Goal: Find specific page/section: Find specific page/section

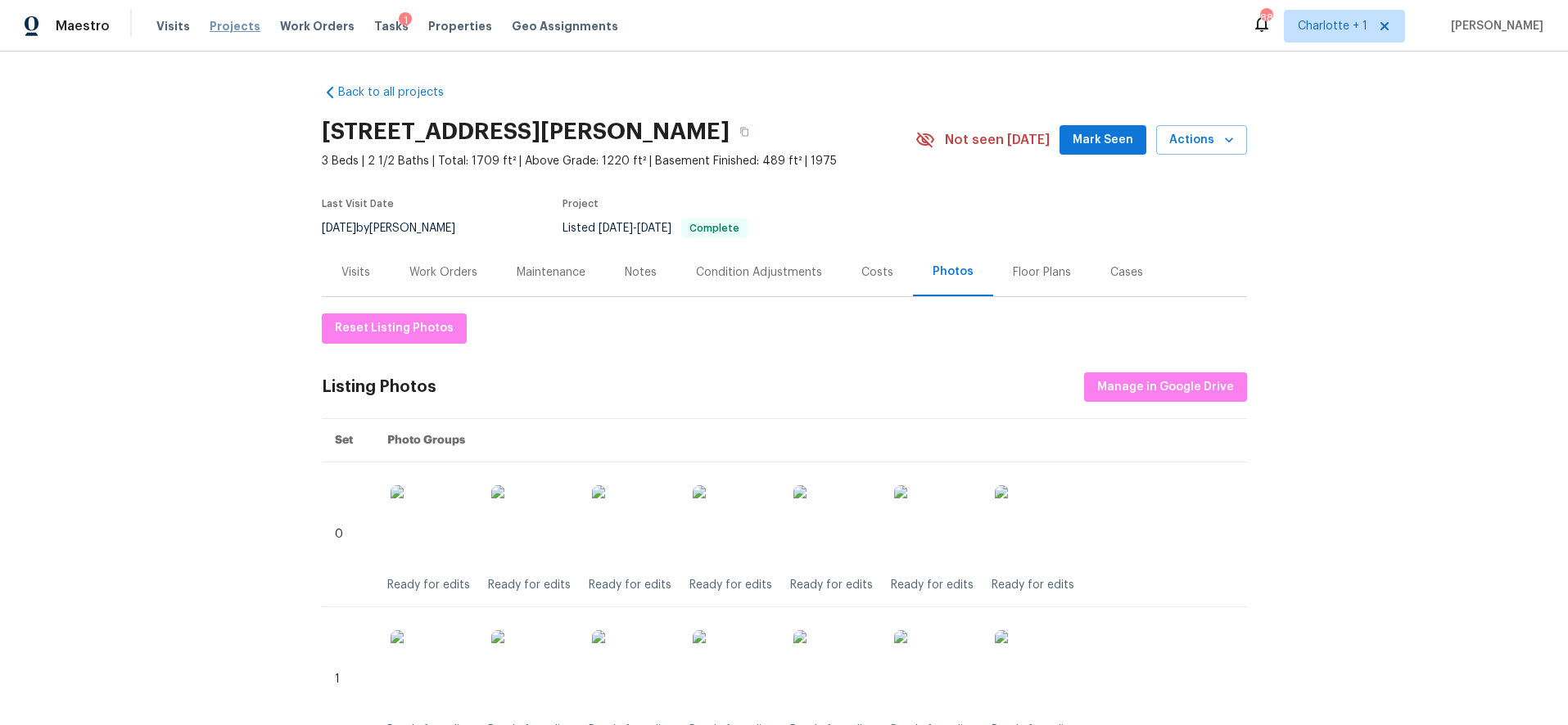
click at [219, 28] on span "Projects" at bounding box center [234, 26] width 51 height 16
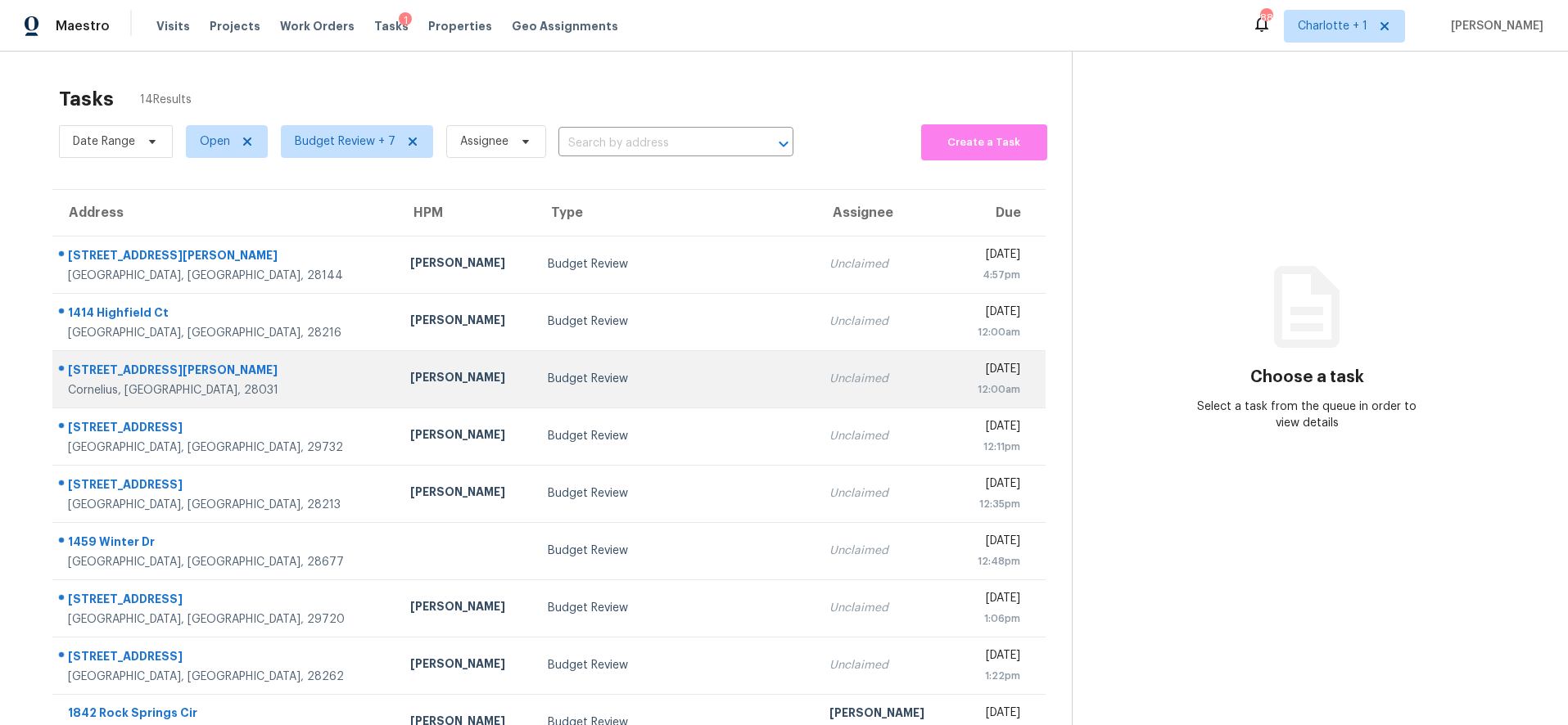
scroll to position [139, 0]
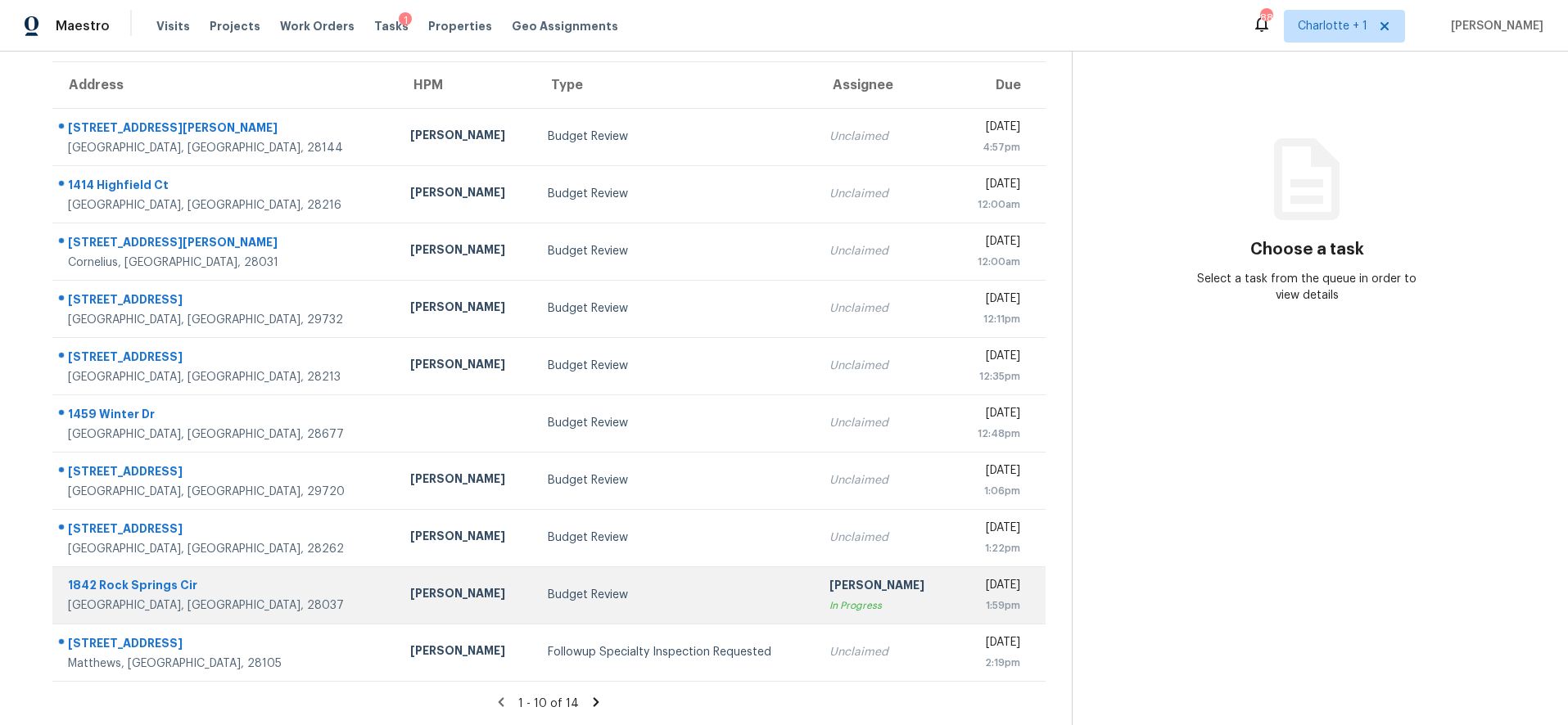
click at [575, 587] on div "Budget Review" at bounding box center [676, 595] width 257 height 16
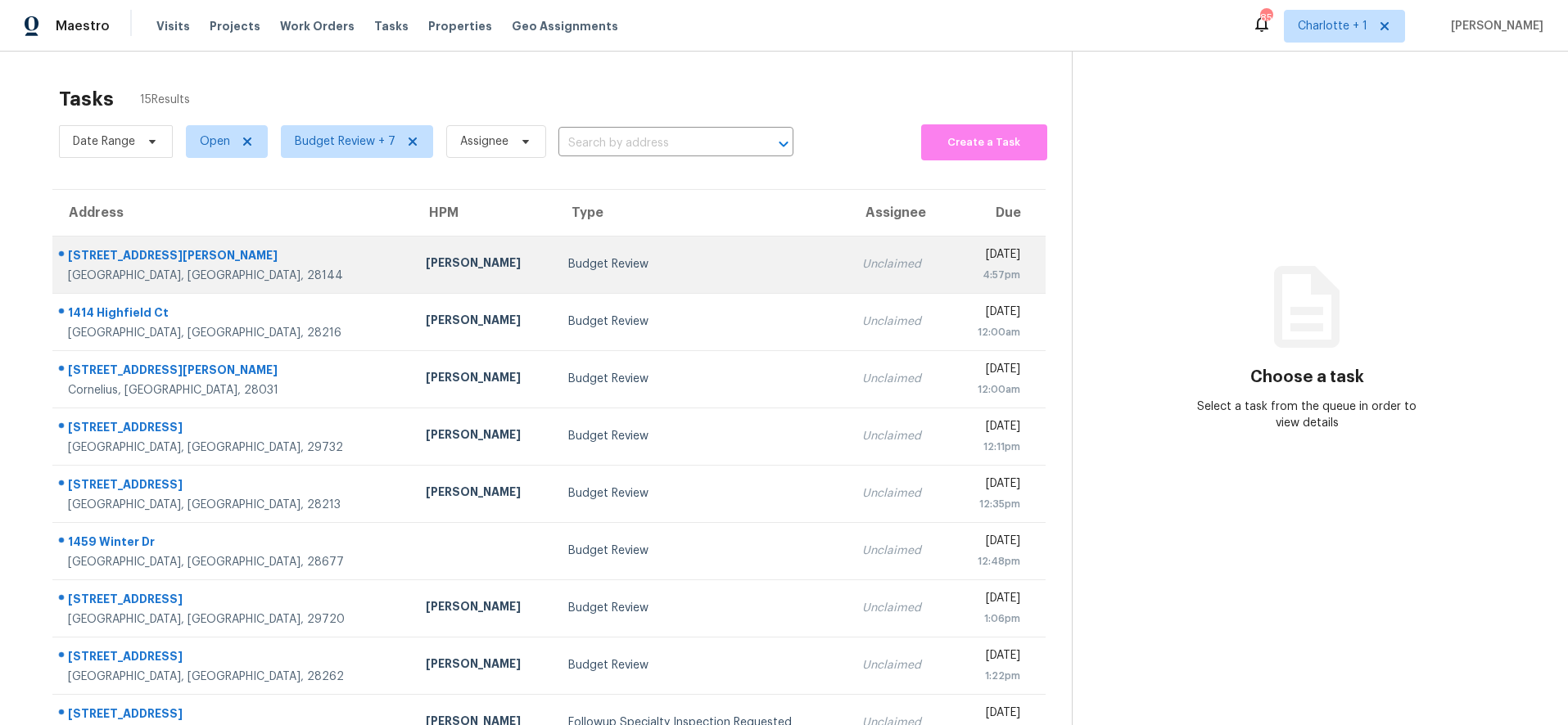
click at [555, 254] on td "Budget Review" at bounding box center [702, 264] width 294 height 58
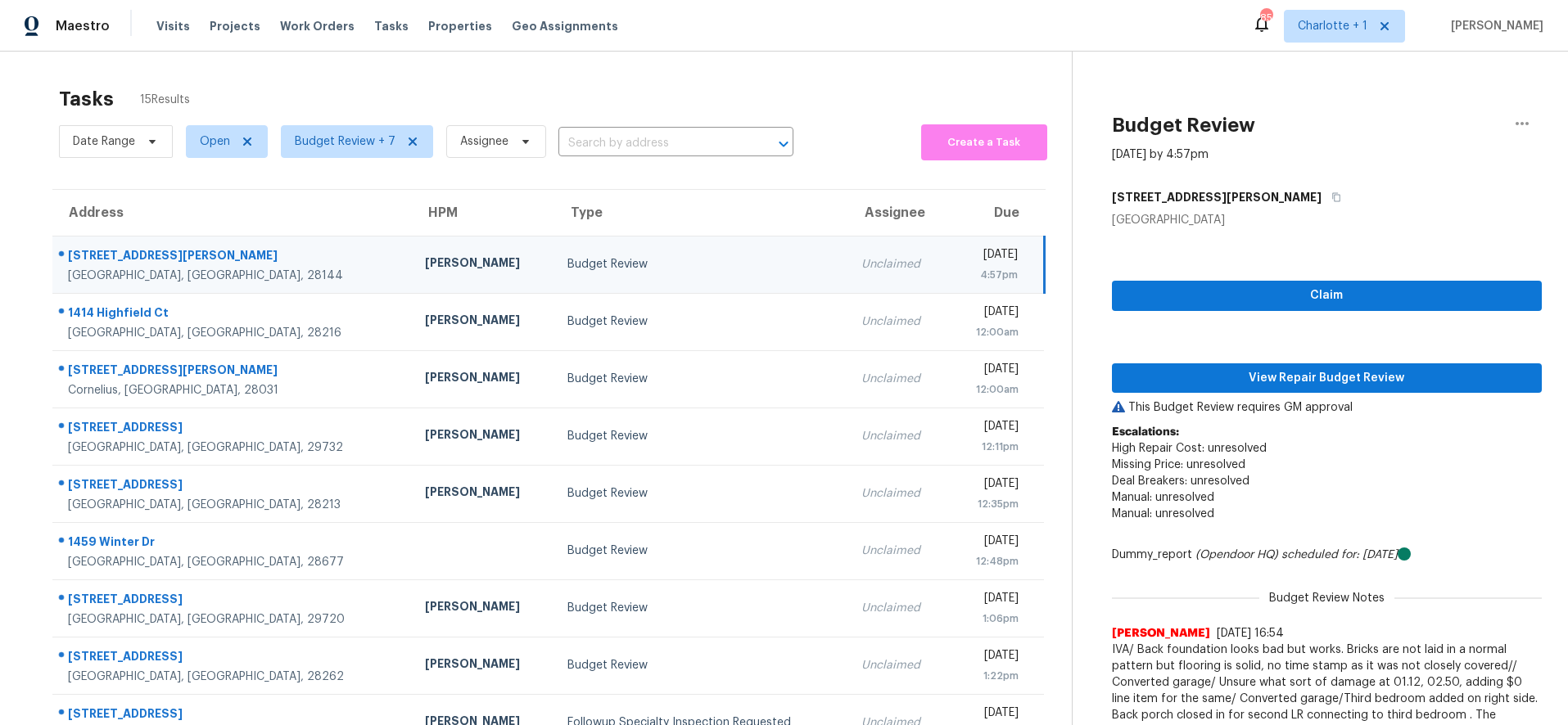
click at [412, 270] on td "[PERSON_NAME]" at bounding box center [482, 264] width 142 height 58
click at [1219, 374] on span "View Repair Budget Review" at bounding box center [1328, 379] width 405 height 21
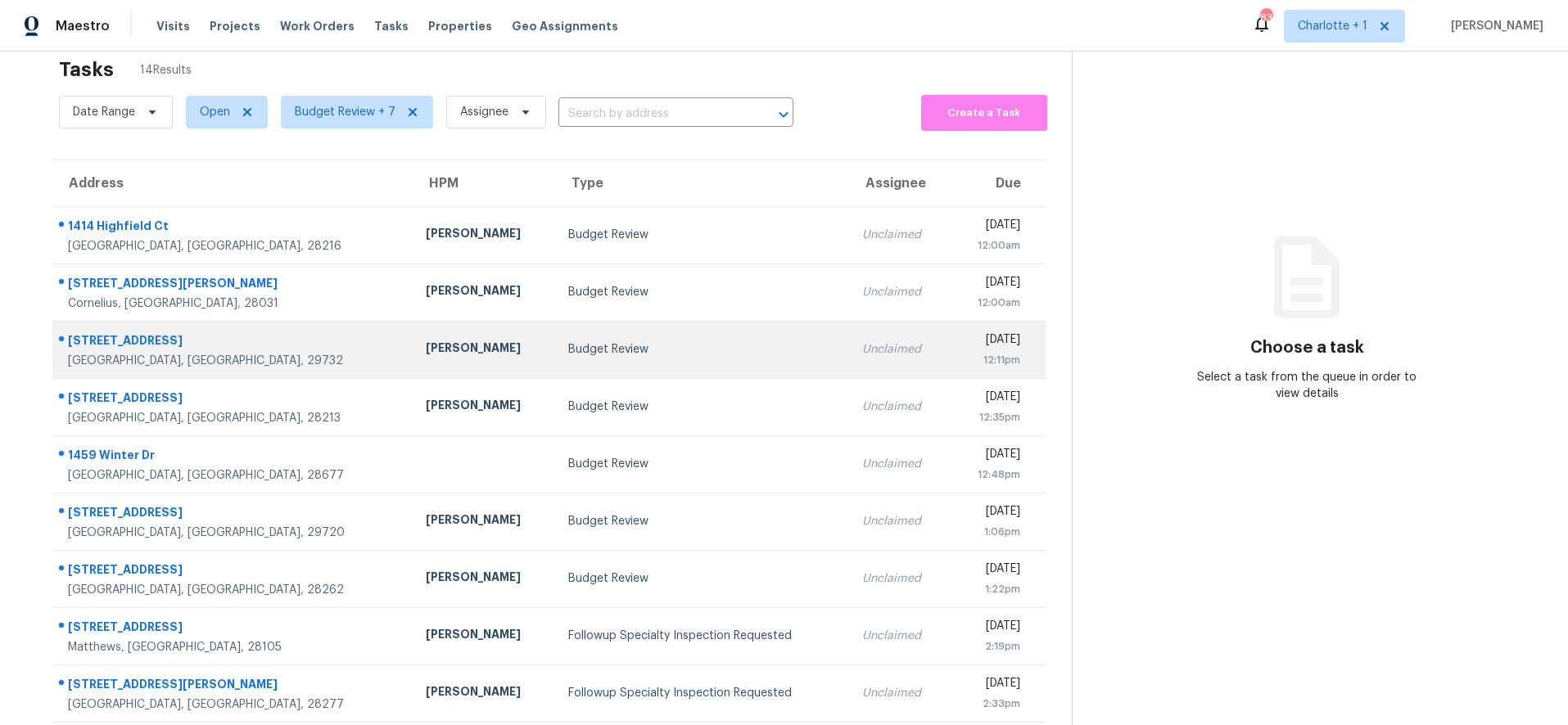
scroll to position [139, 0]
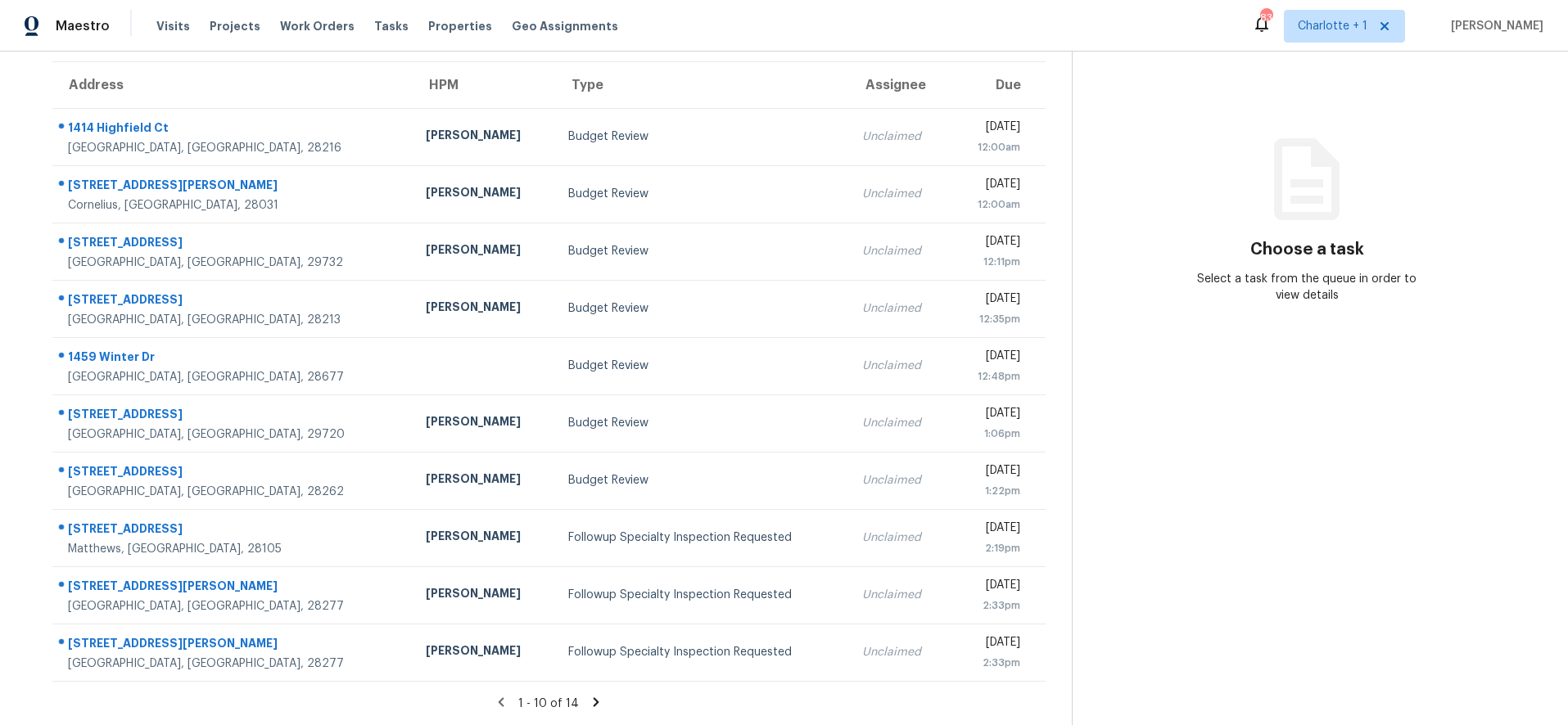
click at [592, 695] on icon at bounding box center [596, 702] width 15 height 15
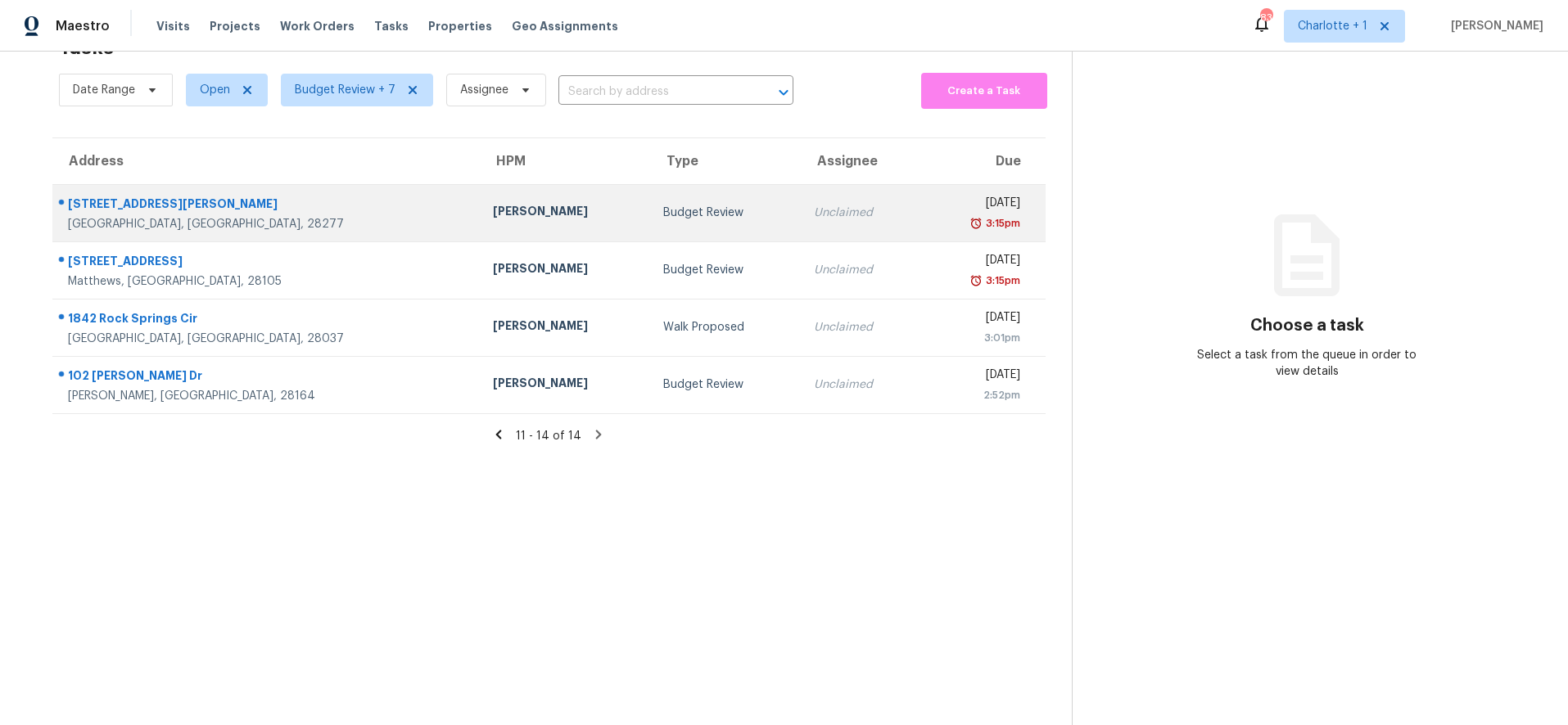
click at [182, 202] on div "10715 Tom Short Rd" at bounding box center [267, 206] width 399 height 21
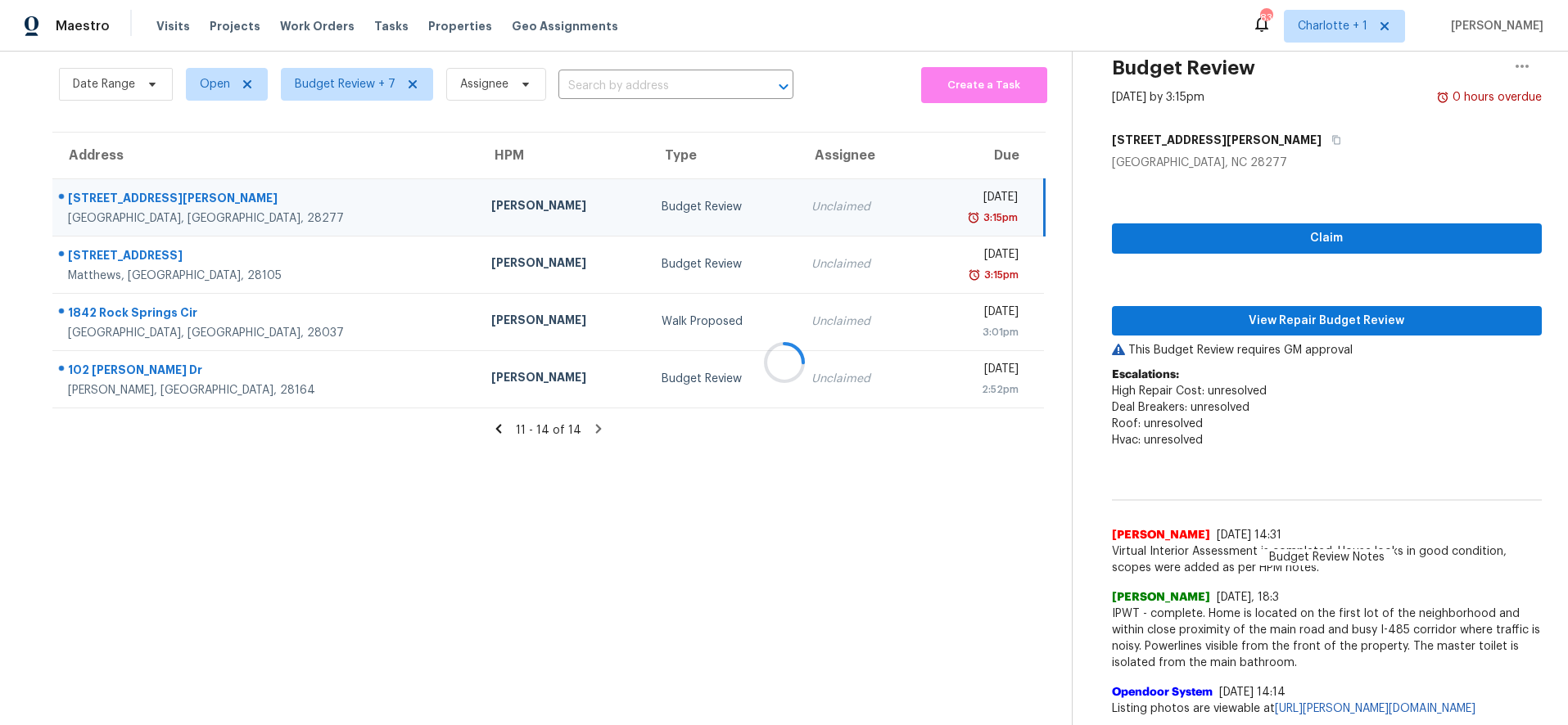
scroll to position [127, 0]
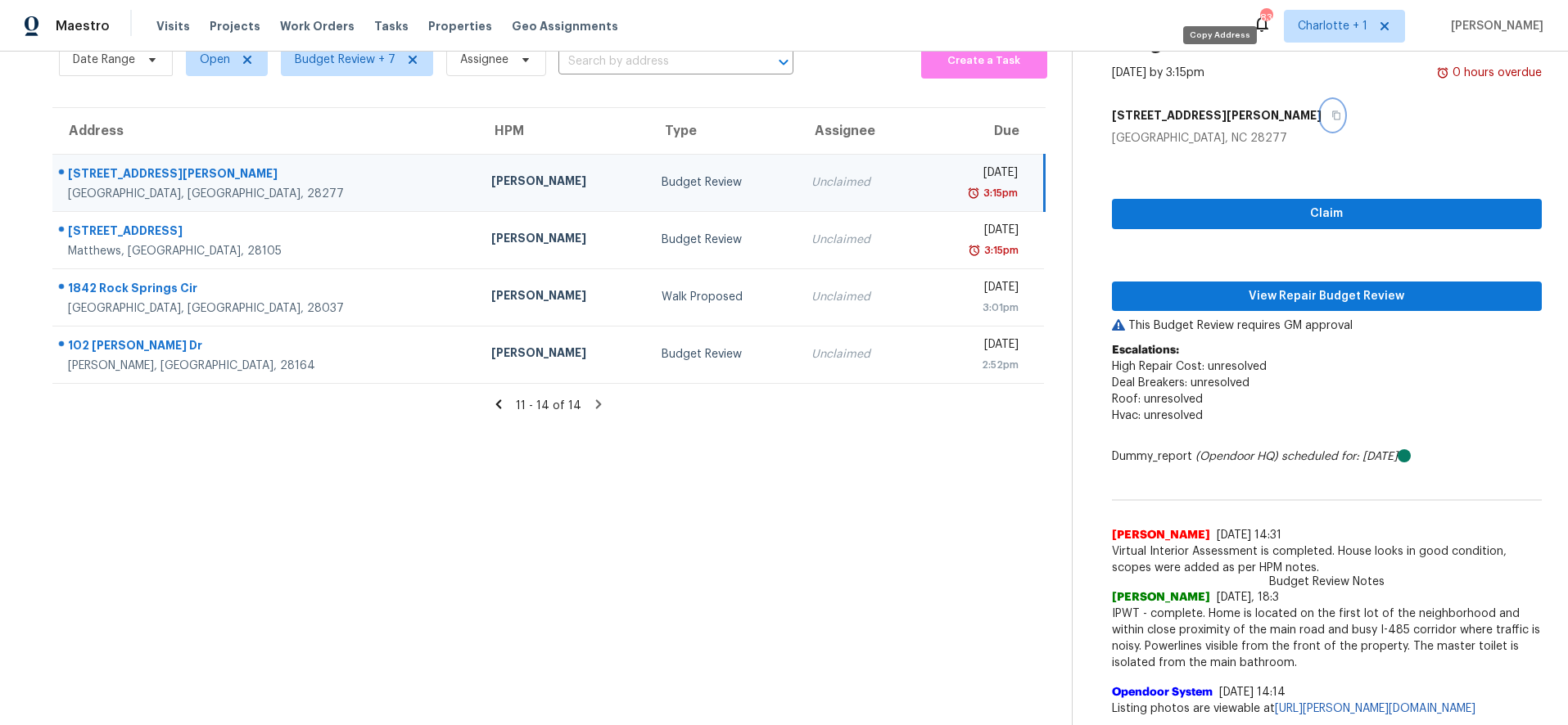
click at [1331, 110] on icon "button" at bounding box center [1336, 115] width 9 height 9
click at [798, 154] on td "Unclaimed" at bounding box center [858, 183] width 120 height 58
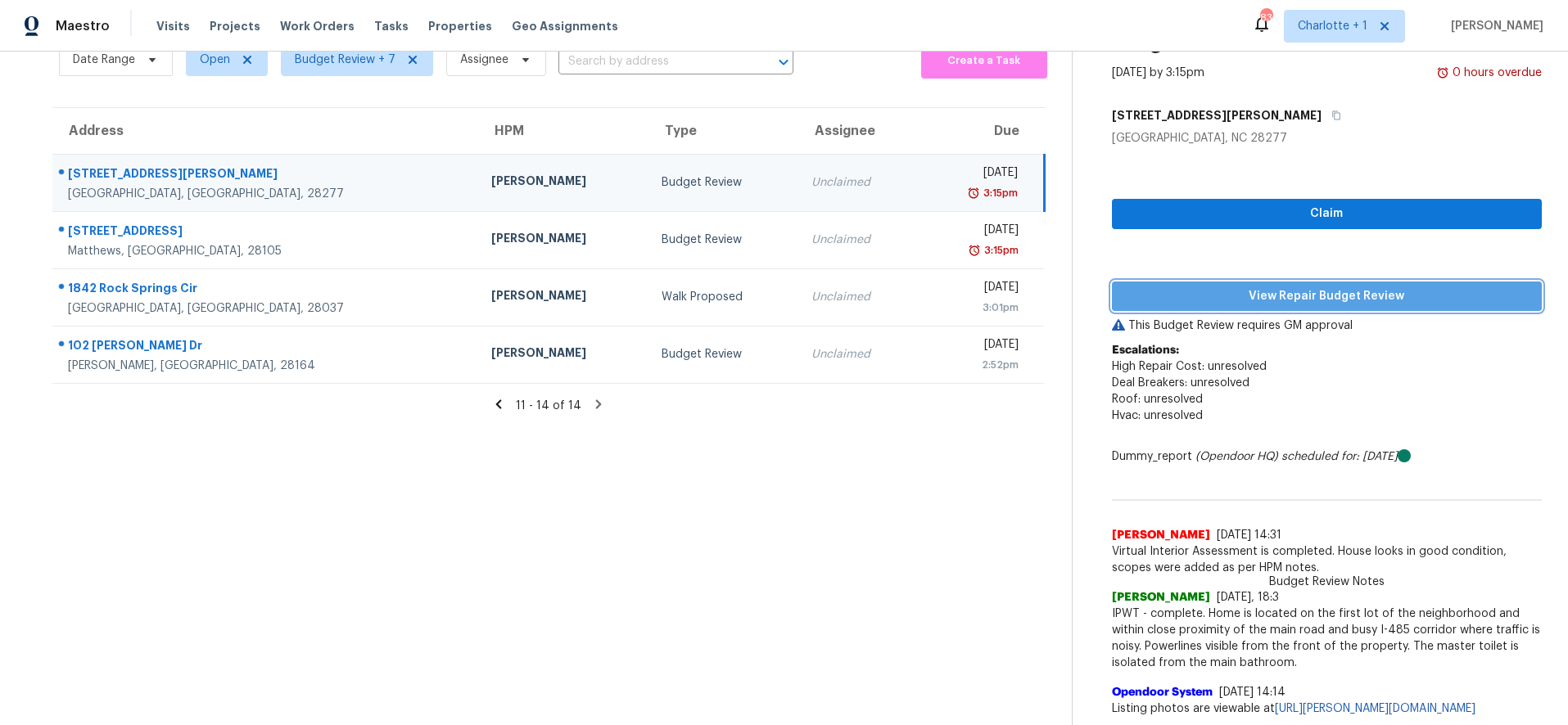
click at [1156, 287] on span "View Repair Budget Review" at bounding box center [1328, 297] width 405 height 21
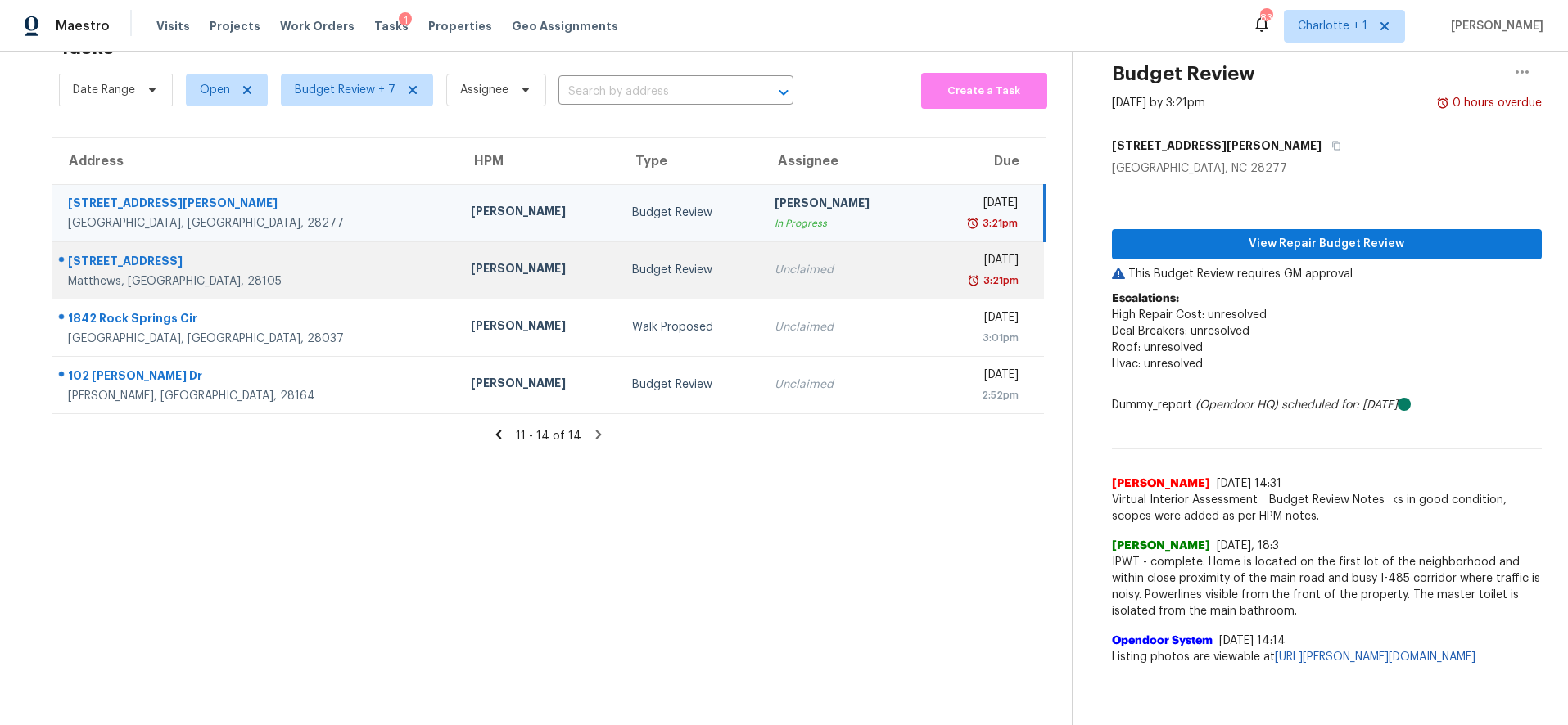
scroll to position [64, 0]
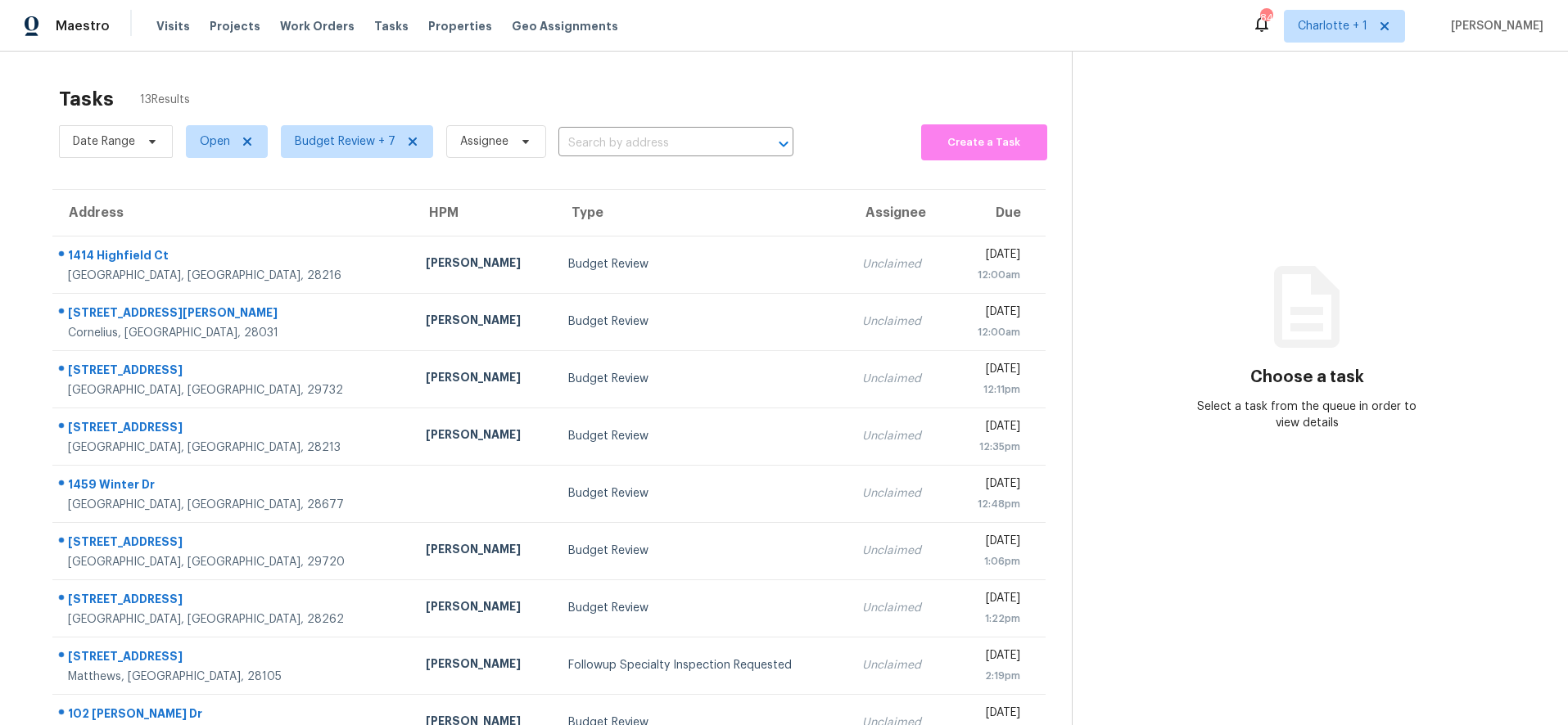
click at [554, 80] on div "Tasks 13 Results" at bounding box center [565, 98] width 1013 height 42
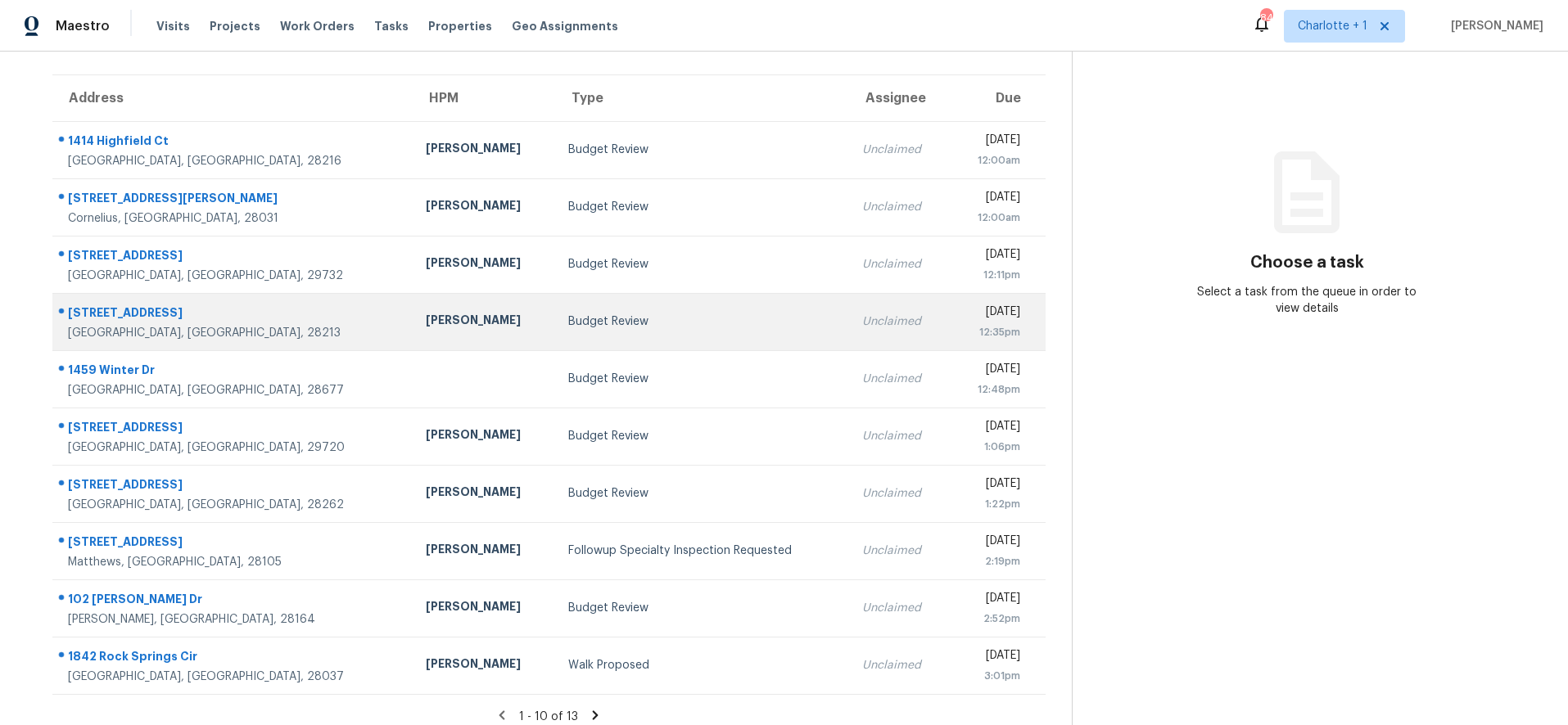
scroll to position [139, 0]
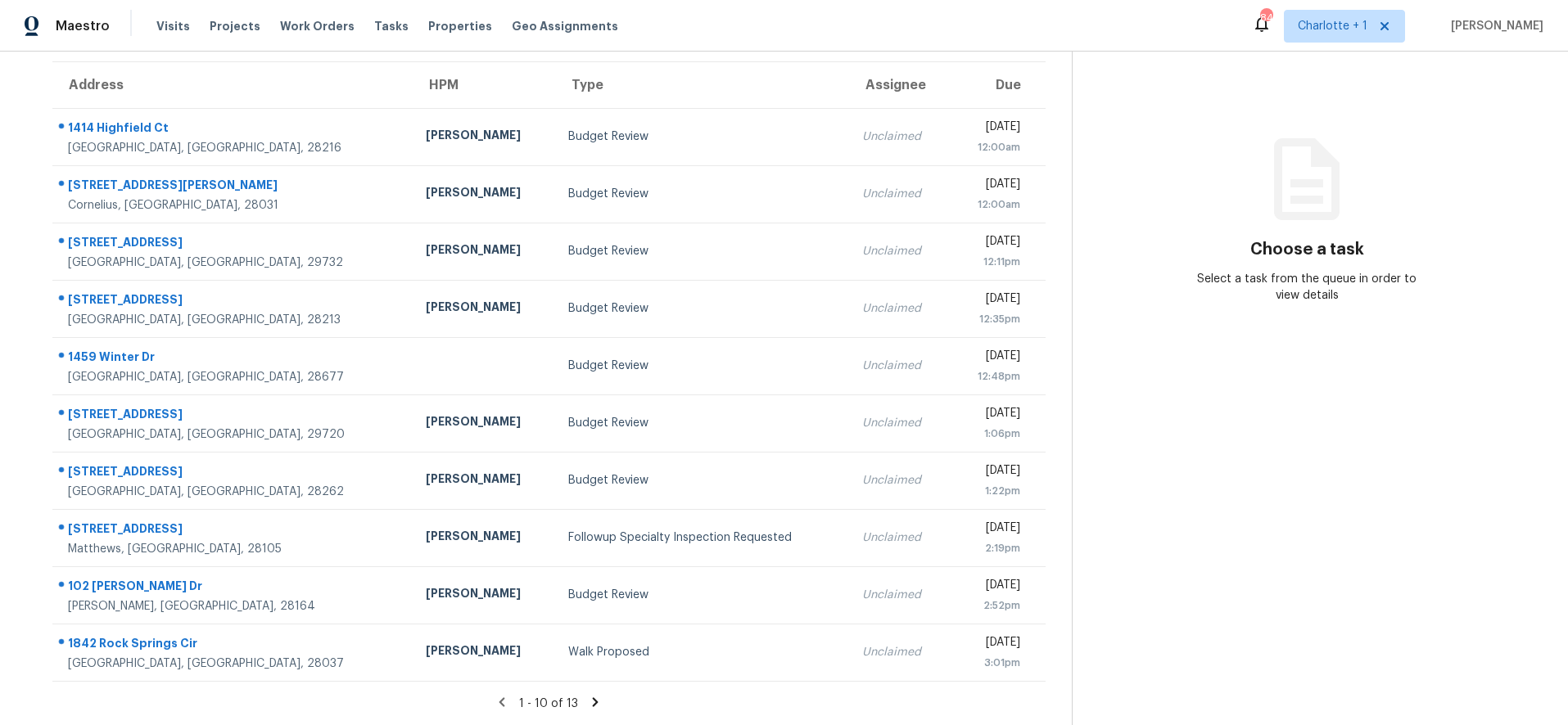
click at [578, 695] on div "1 - 10 of 13" at bounding box center [548, 703] width 1045 height 17
click at [588, 695] on icon at bounding box center [595, 702] width 15 height 15
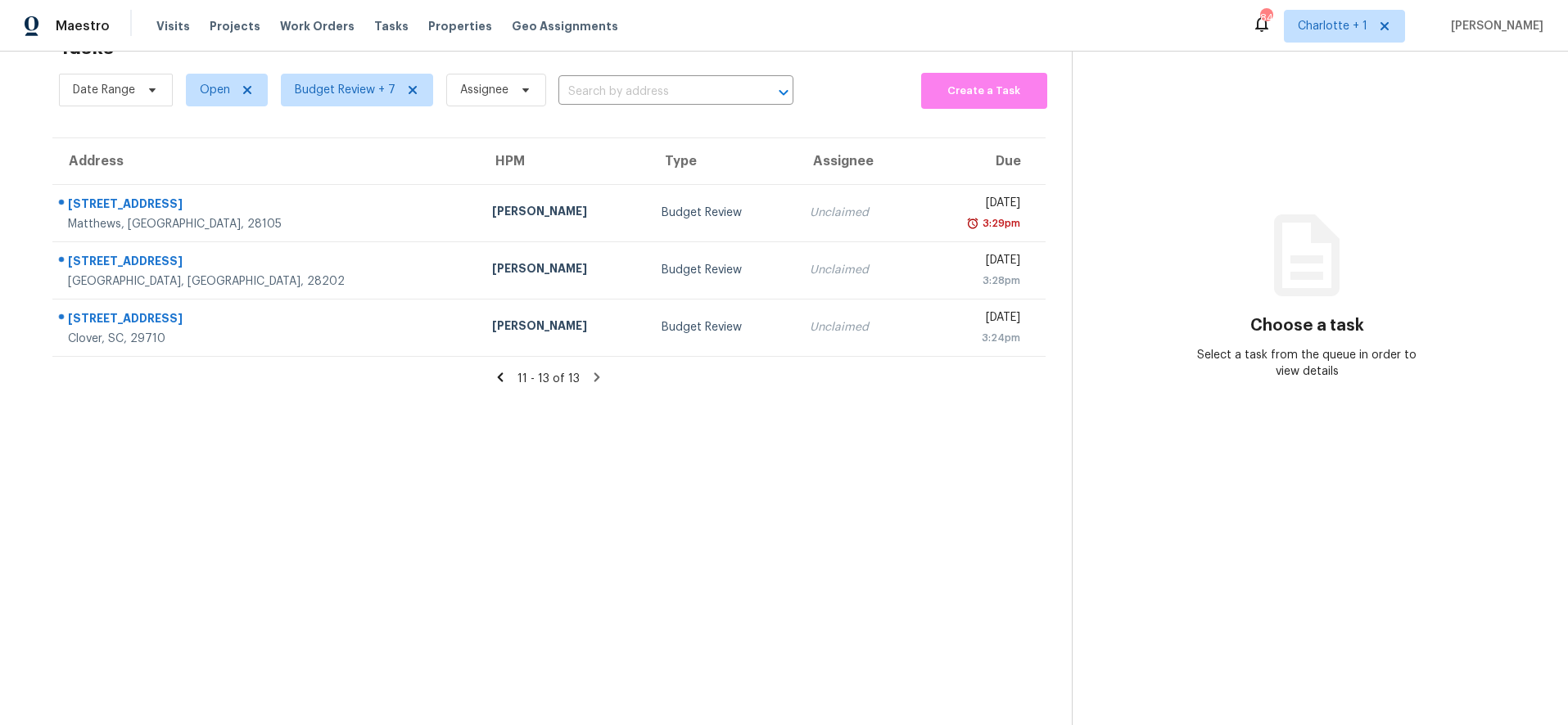
click at [270, 425] on section "Tasks 13 Results Date Range Open Budget Review + 7 Assignee ​ Create a Task Add…" at bounding box center [548, 375] width 1045 height 699
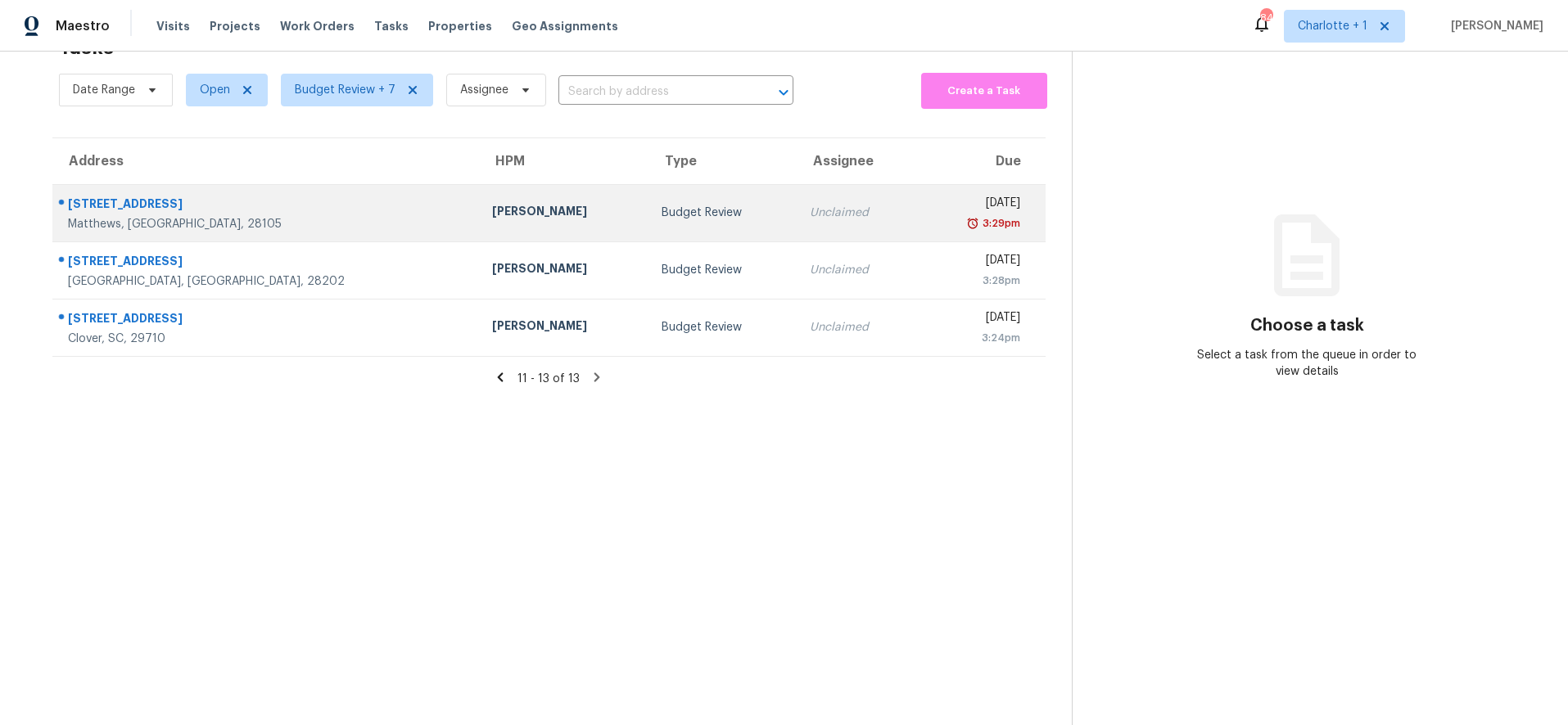
click at [277, 221] on td "12115 Woodbend Dr Matthews, NC, 28105" at bounding box center [265, 213] width 426 height 58
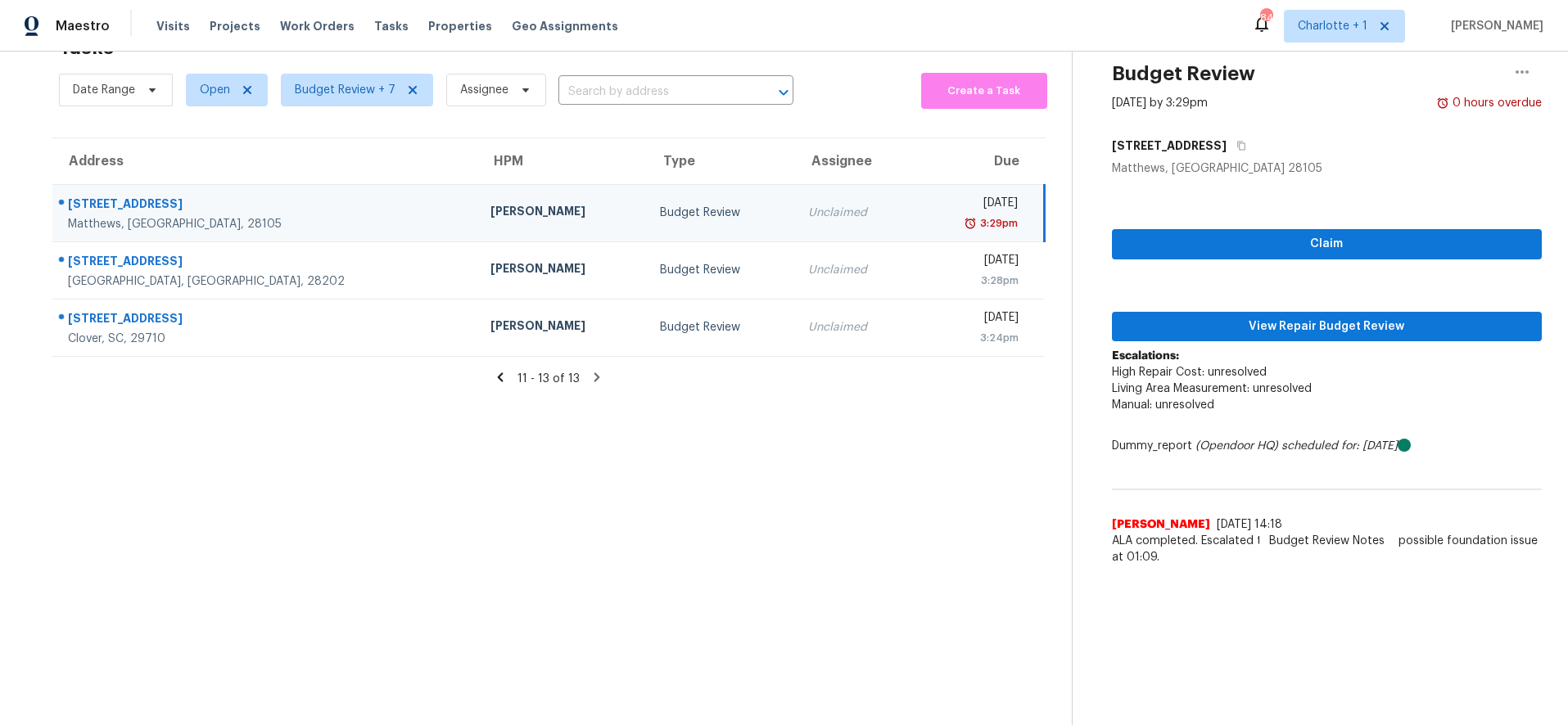
click at [294, 199] on td "12115 Woodbend Dr Matthews, NC, 28105" at bounding box center [265, 213] width 425 height 58
click at [1280, 317] on span "View Repair Budget Review" at bounding box center [1328, 327] width 405 height 21
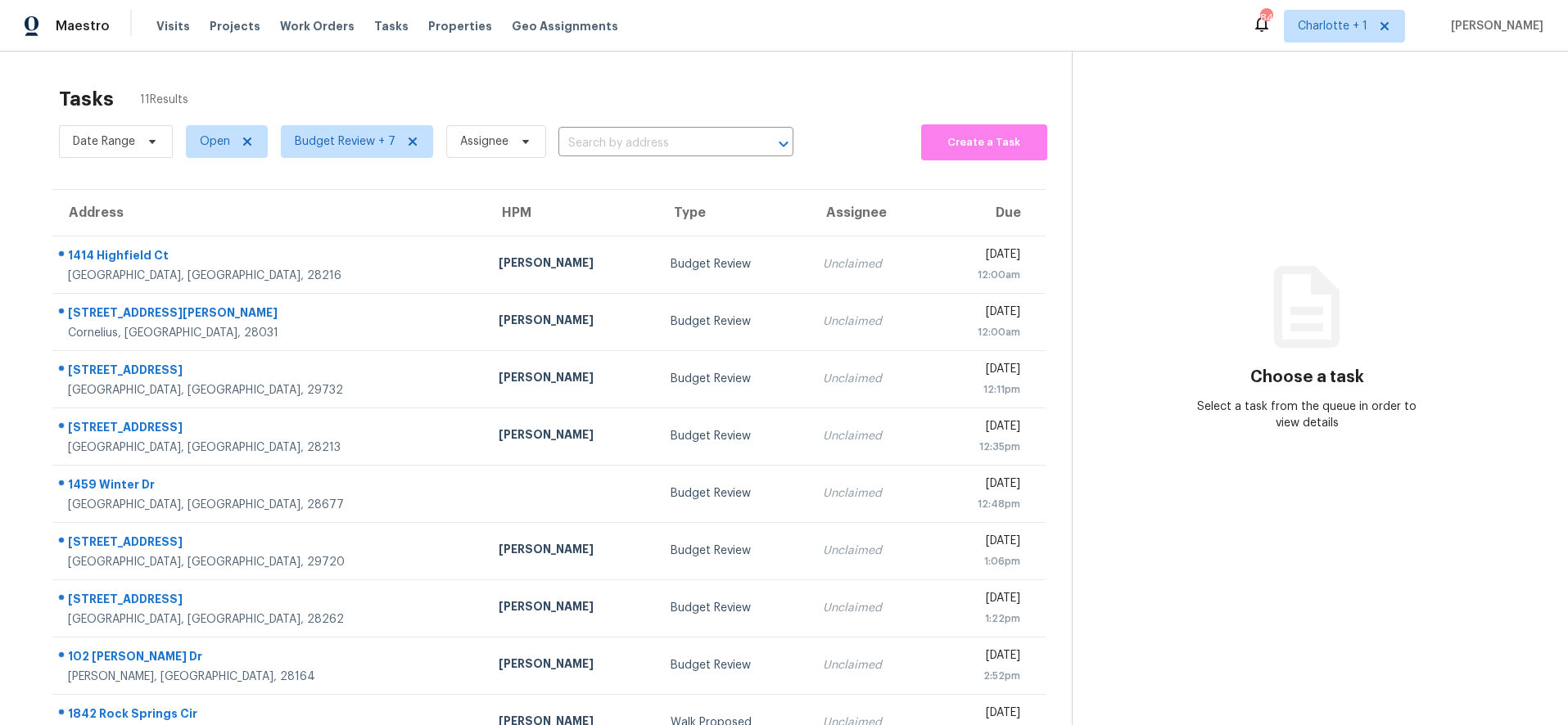
click at [741, 83] on div "Tasks 11 Results" at bounding box center [565, 98] width 1013 height 42
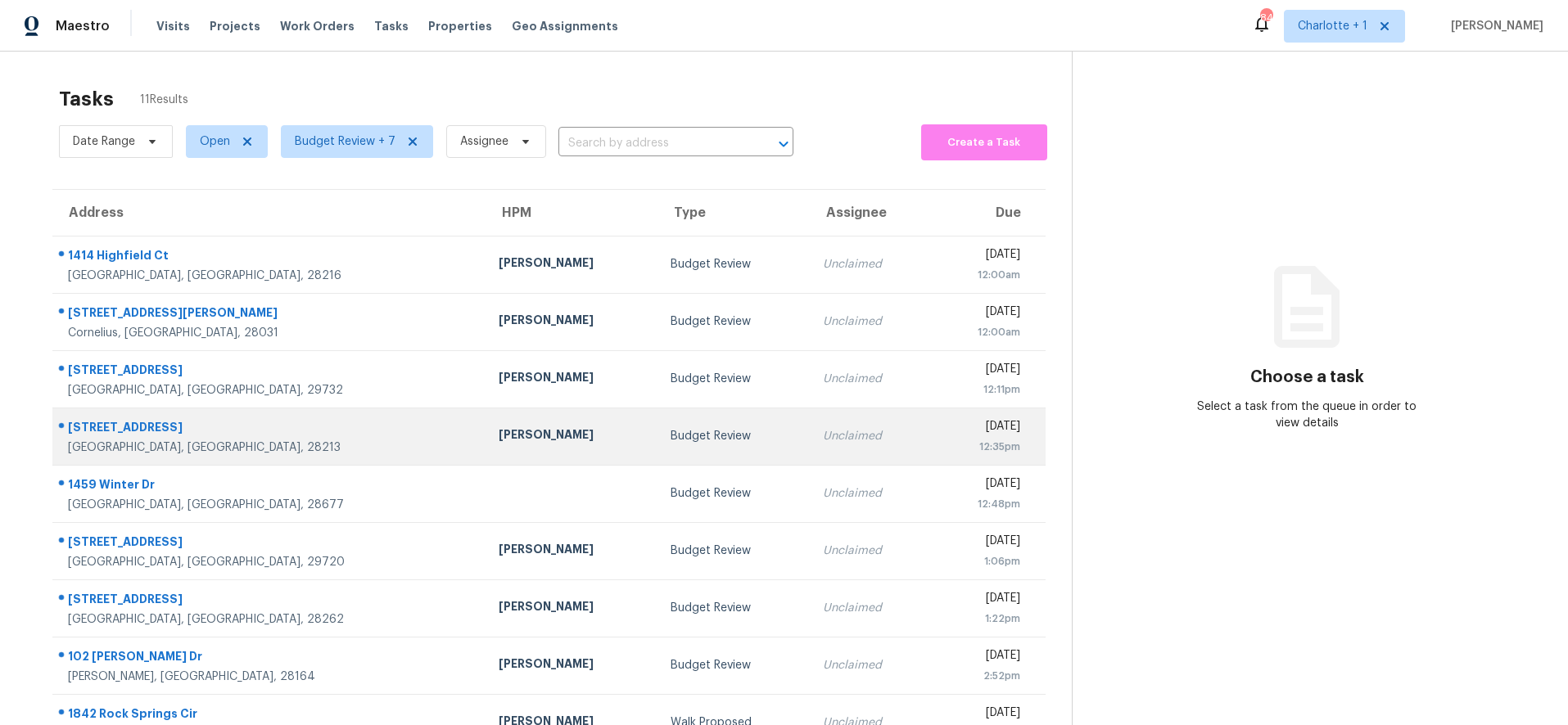
scroll to position [139, 0]
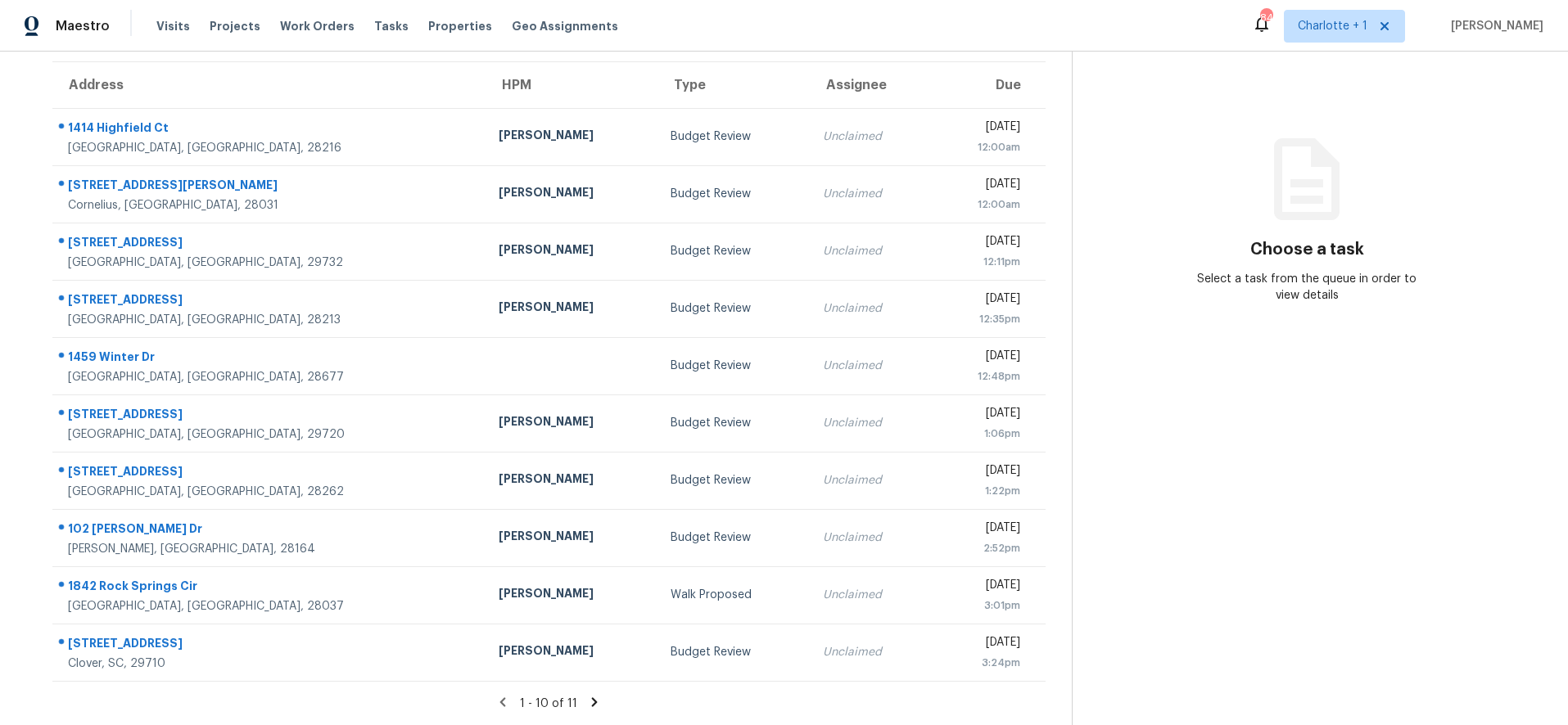
click at [592, 697] on icon at bounding box center [594, 702] width 6 height 9
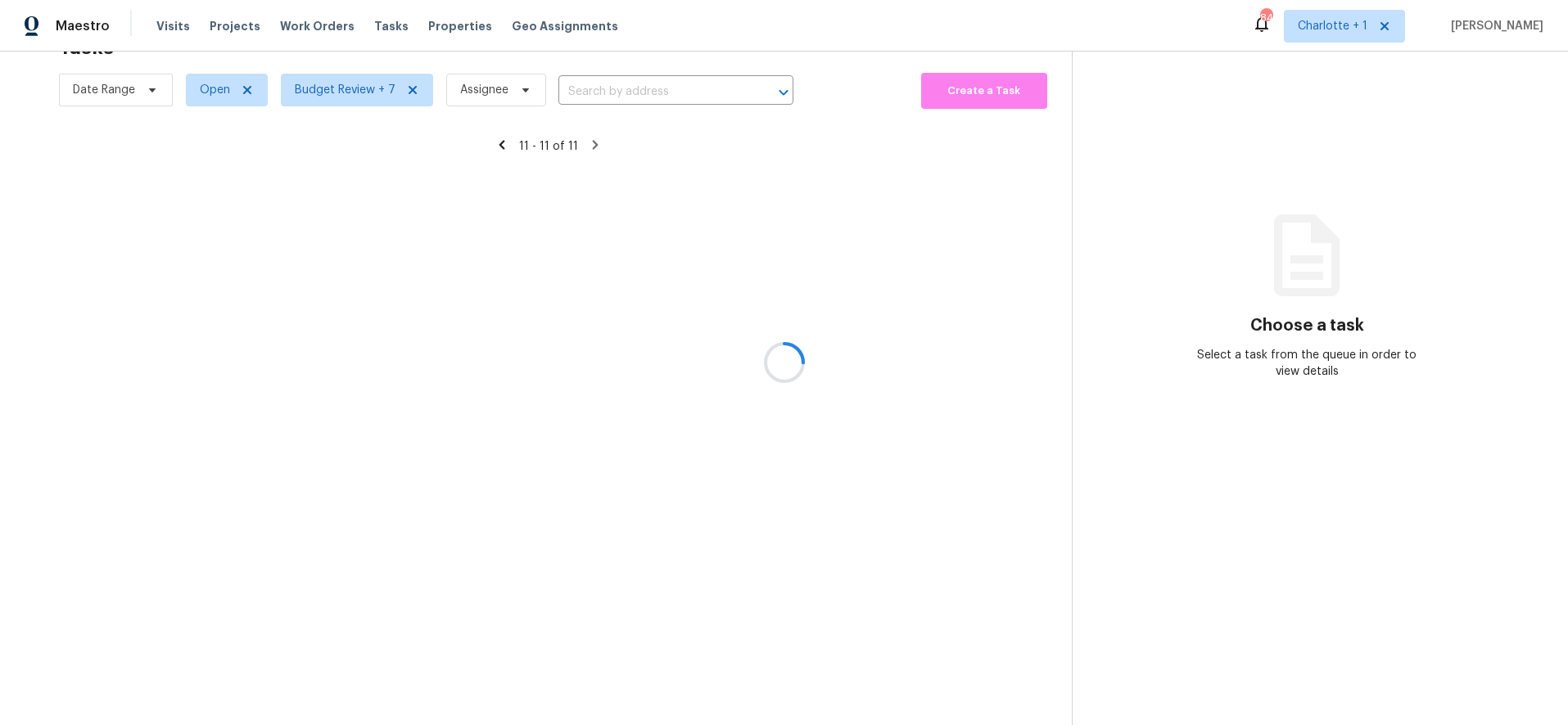
scroll to position [64, 0]
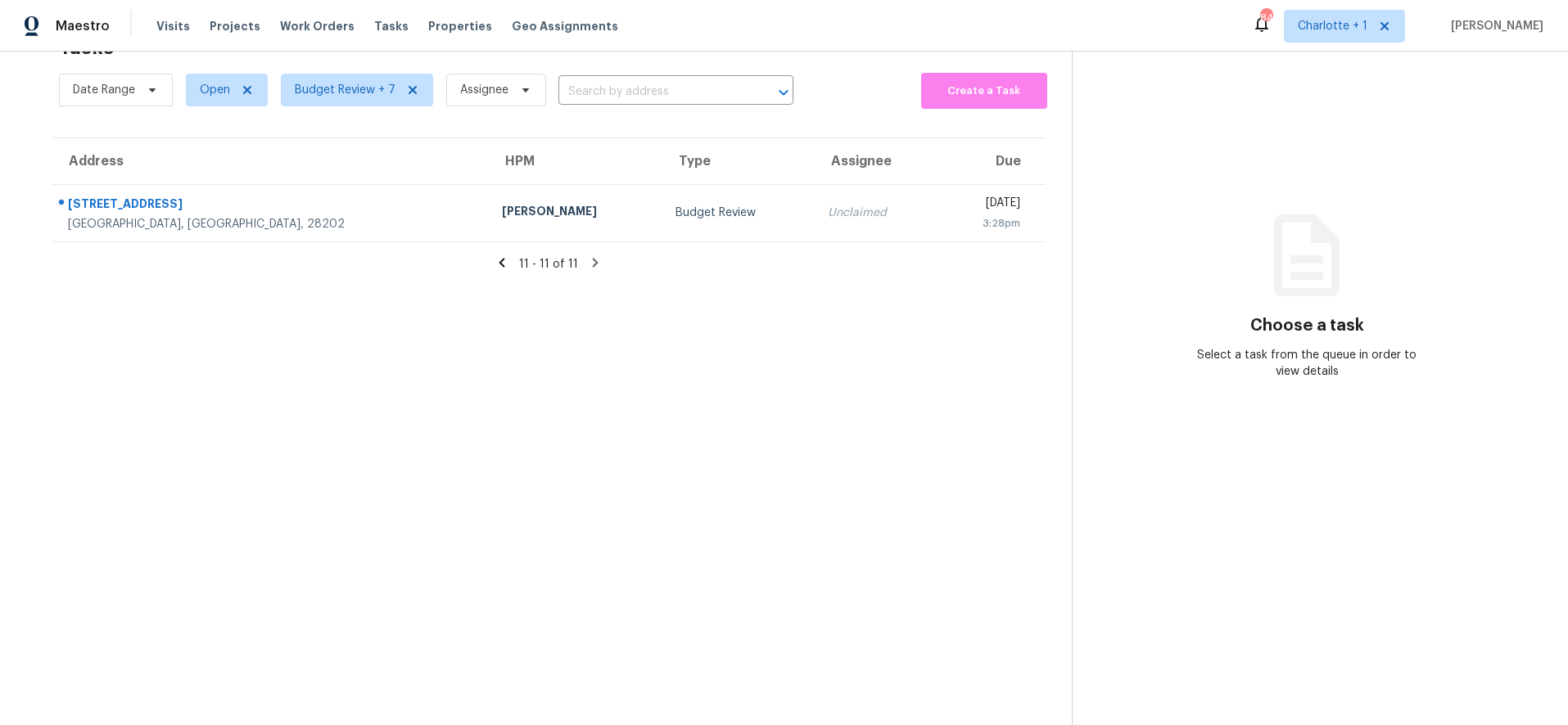
click at [499, 258] on icon at bounding box center [502, 263] width 6 height 9
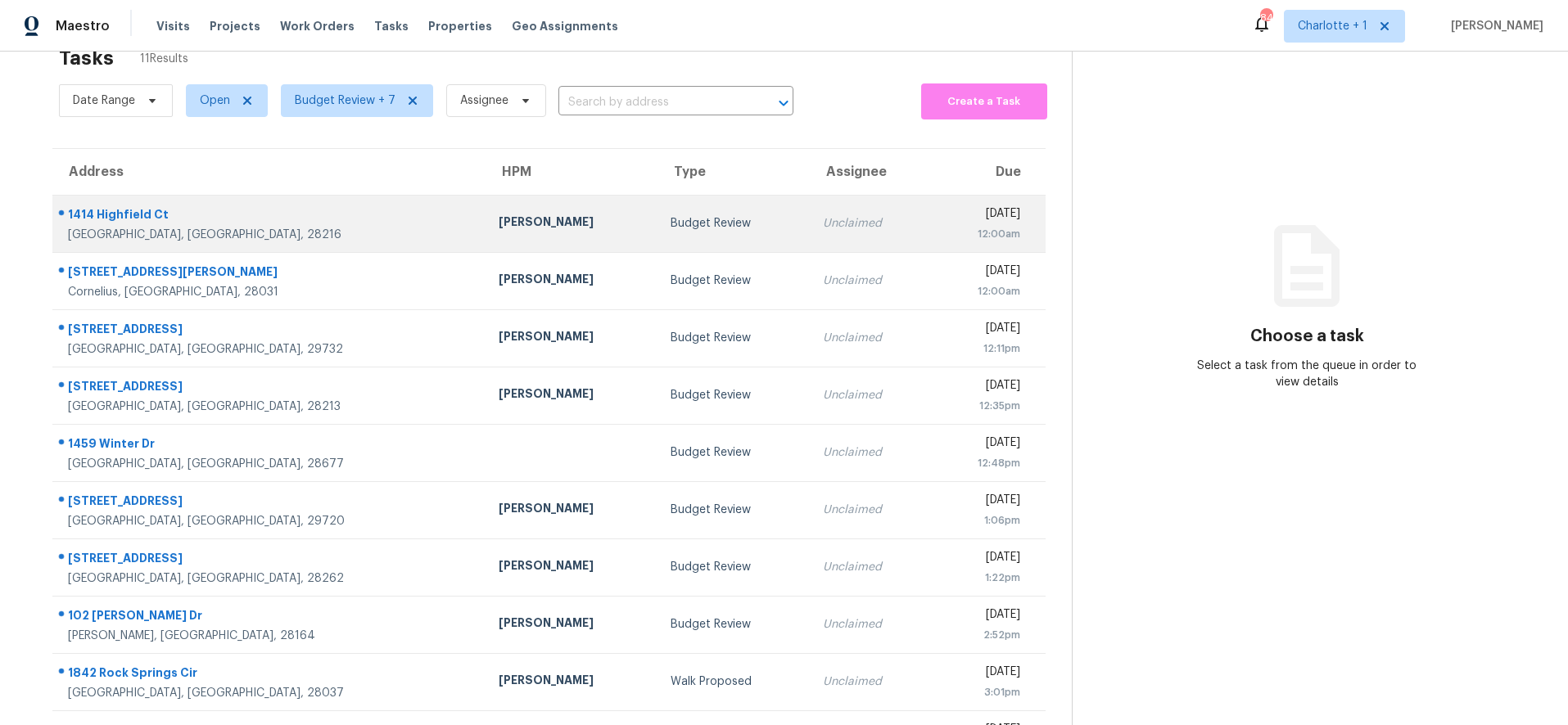
scroll to position [0, 0]
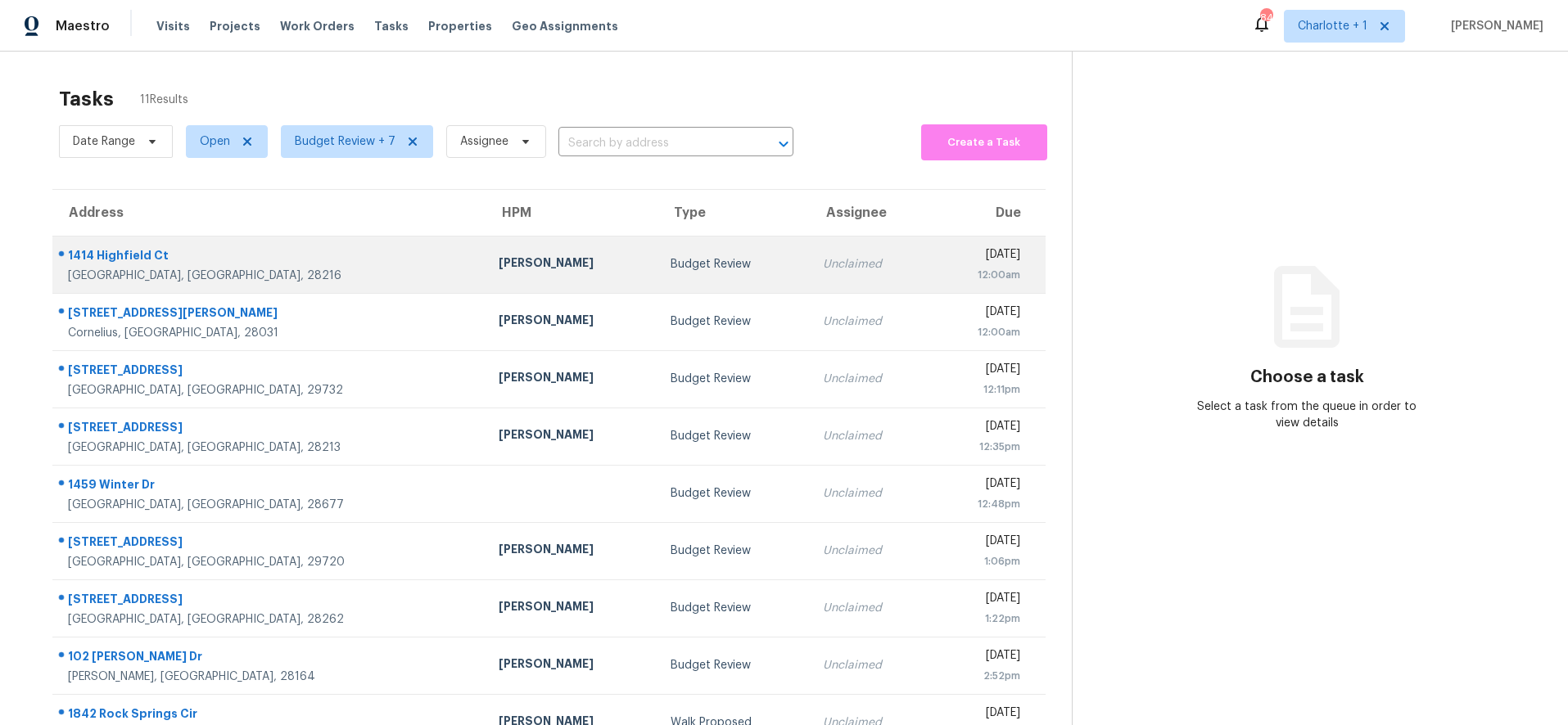
click at [499, 257] on div "[PERSON_NAME]" at bounding box center [571, 265] width 146 height 21
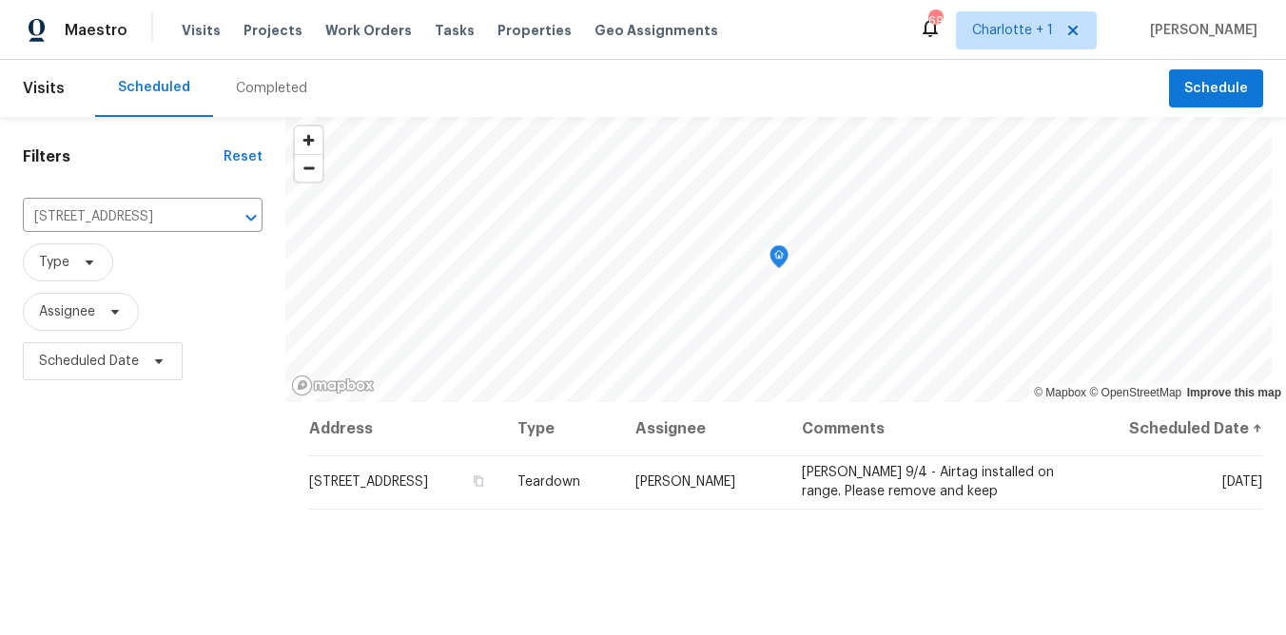
click at [201, 481] on div "Filters Reset 905 Lynhaven Dr, Gastonia, NC 28052 ​ Type Assignee Scheduled Date" at bounding box center [142, 513] width 285 height 793
